Goal: Check status: Check status

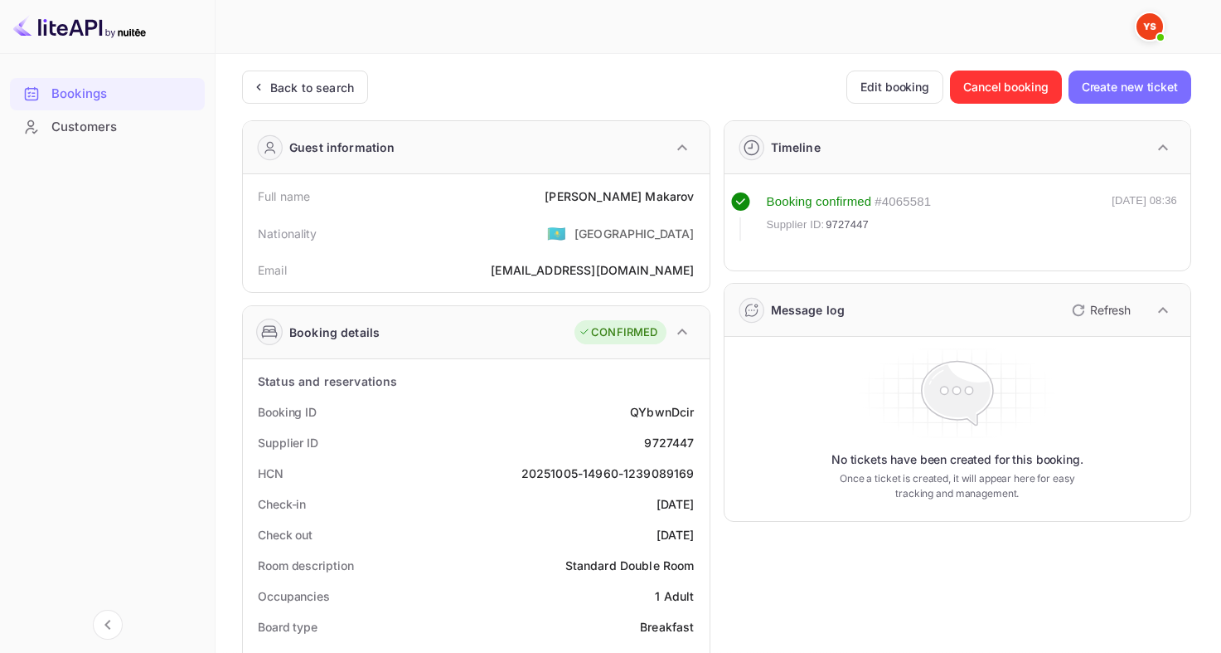
click at [318, 76] on div "Back to search" at bounding box center [305, 86] width 126 height 33
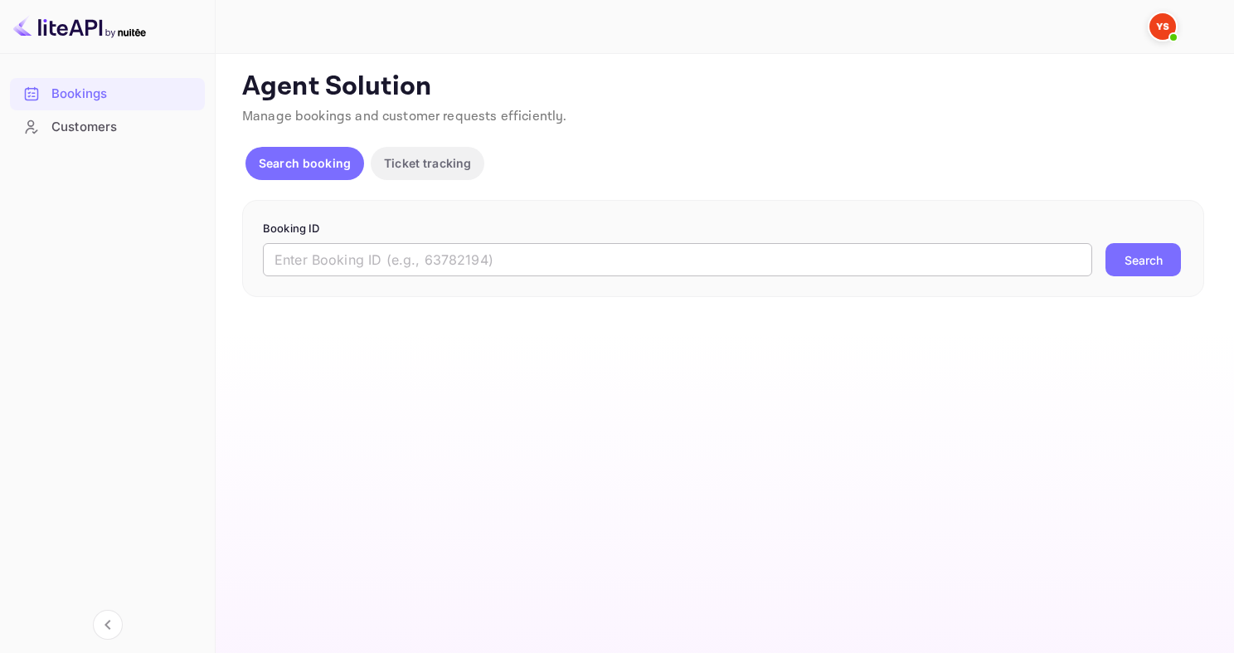
click at [396, 262] on input "text" at bounding box center [677, 259] width 829 height 33
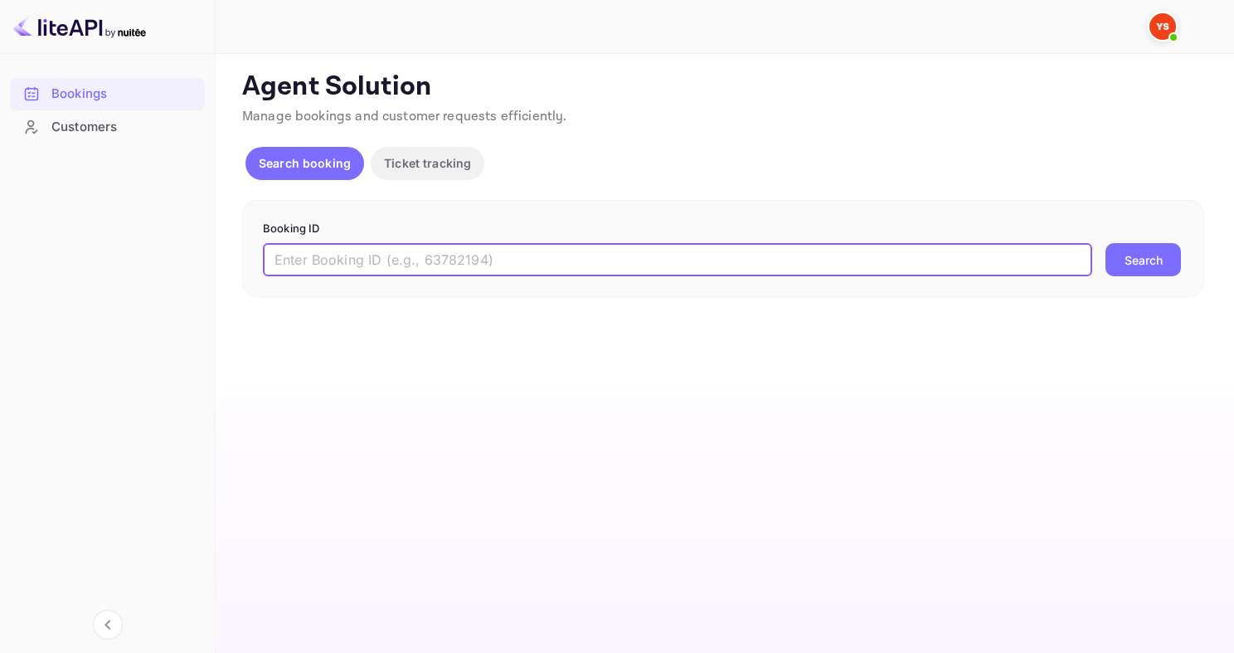
paste input "9731479"
type input "9731479"
click at [1105, 243] on button "Search" at bounding box center [1142, 259] width 75 height 33
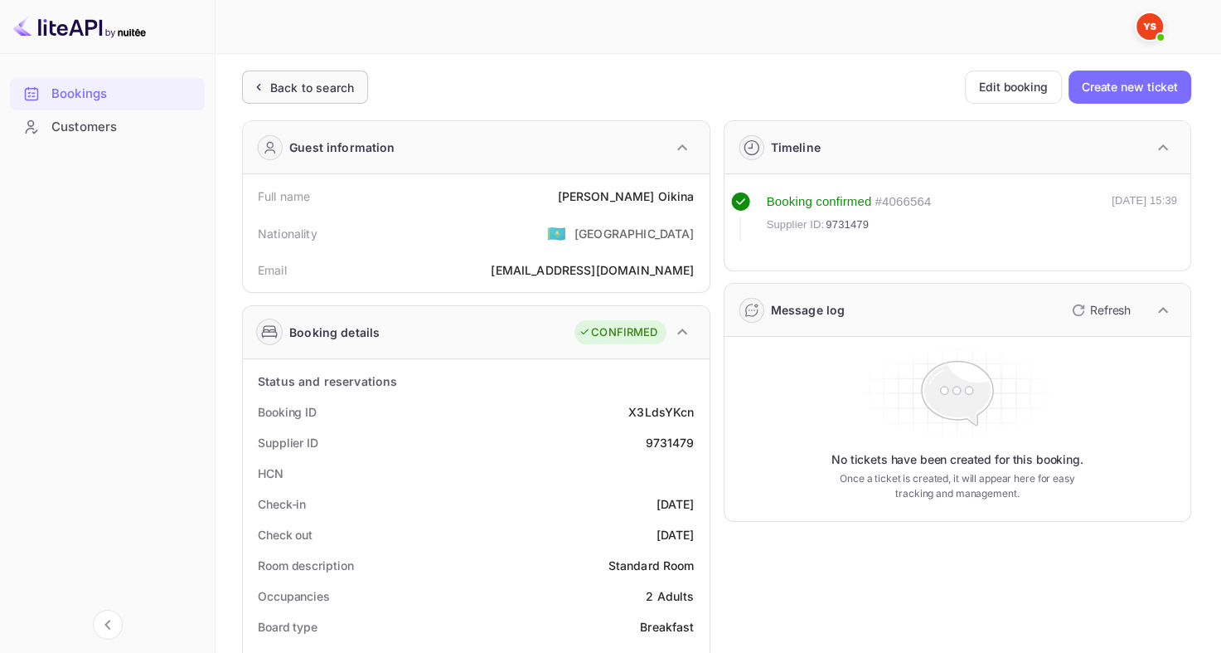
click at [328, 87] on div "Back to search" at bounding box center [312, 87] width 84 height 17
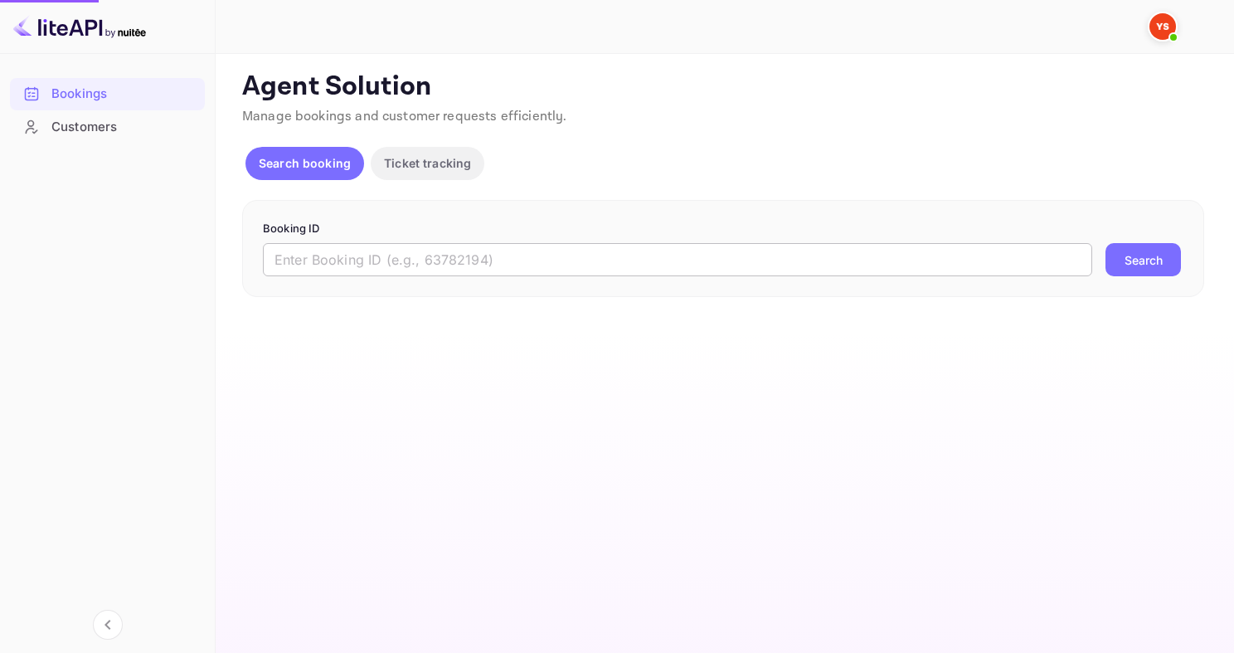
click at [422, 266] on input "text" at bounding box center [677, 259] width 829 height 33
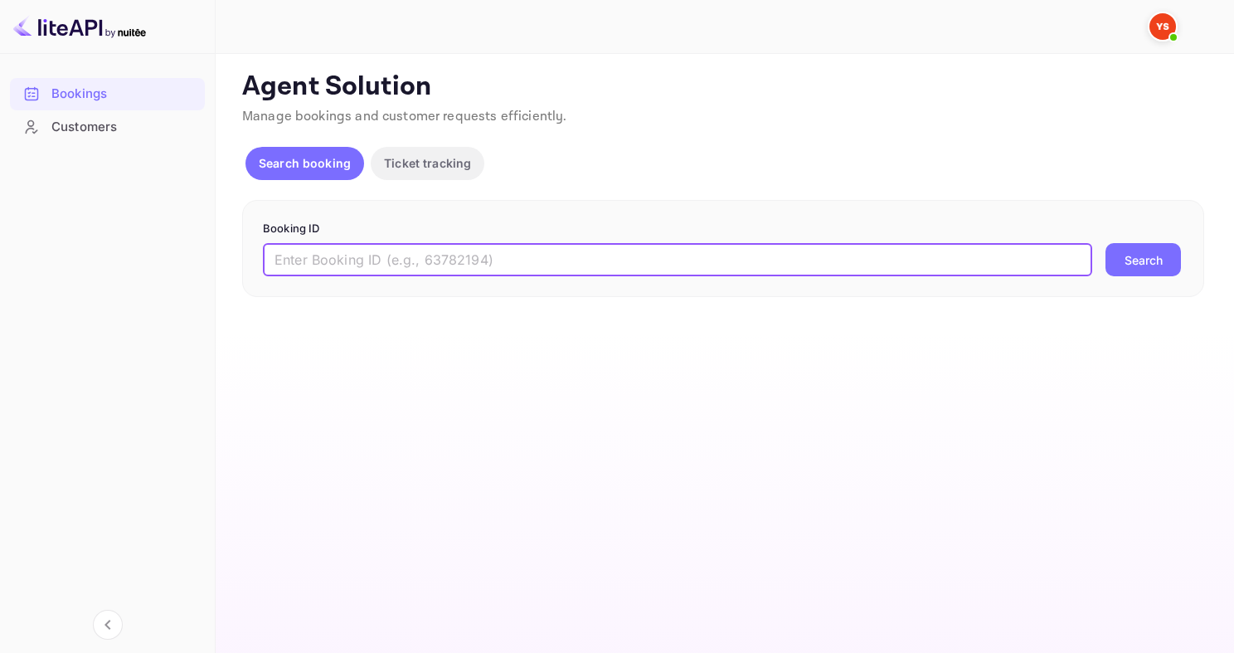
paste input "7527196"
click at [463, 248] on input "7527196" at bounding box center [677, 259] width 829 height 33
type input "7527196"
click at [1105, 243] on button "Search" at bounding box center [1142, 259] width 75 height 33
